Goal: Find specific page/section: Find specific page/section

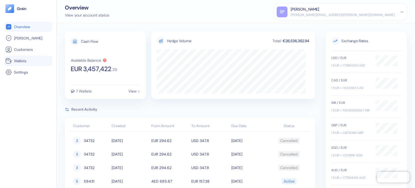
click at [31, 65] on li "Wallets" at bounding box center [28, 61] width 48 height 10
click at [35, 58] on link "Wallets" at bounding box center [28, 61] width 46 height 6
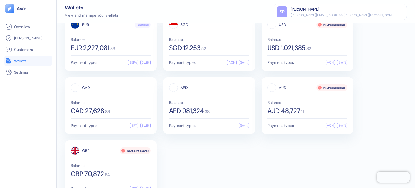
scroll to position [33, 0]
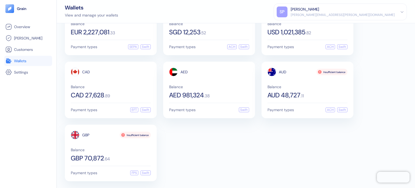
click at [238, 169] on div "EUR Functional Balance EUR 2,227,081 . 33 Payment types SEPA Swift SGD Balance …" at bounding box center [236, 90] width 342 height 182
click at [264, 144] on div "EUR Functional Balance EUR 2,227,081 . 33 Payment types SEPA Swift SGD Balance …" at bounding box center [236, 90] width 342 height 182
click at [285, 147] on div "EUR Functional Balance EUR 2,227,081 . 33 Payment types SEPA Swift SGD Balance …" at bounding box center [236, 90] width 342 height 182
click at [297, 164] on div "EUR Functional Balance EUR 2,227,081 . 33 Payment types SEPA Swift SGD Balance …" at bounding box center [236, 90] width 342 height 182
click at [118, 39] on div "EUR Functional Balance EUR 2,227,081 . 33 Payment types SEPA Swift" at bounding box center [111, 27] width 92 height 56
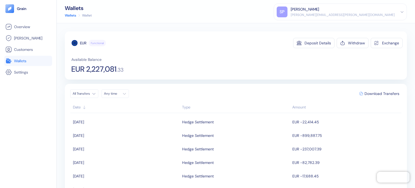
click at [19, 64] on link "Wallets" at bounding box center [28, 61] width 46 height 6
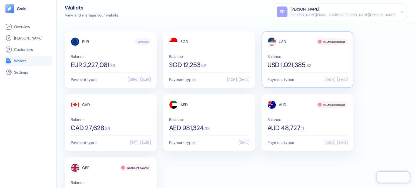
click at [293, 46] on div "USD Insufficient balance Balance USD 1,021,385 . 82" at bounding box center [308, 52] width 80 height 31
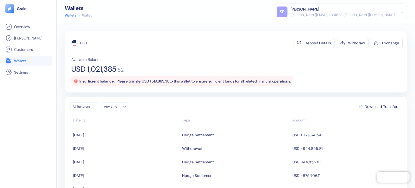
click at [34, 58] on link "Wallets" at bounding box center [28, 61] width 46 height 6
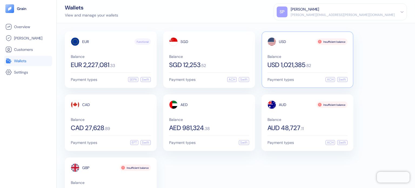
click at [297, 79] on div "Payment types ACH Swift" at bounding box center [308, 79] width 80 height 5
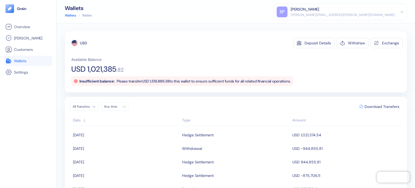
click at [13, 60] on link "Wallets" at bounding box center [28, 61] width 46 height 6
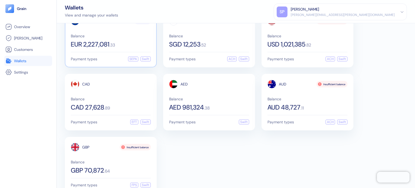
scroll to position [33, 0]
